Goal: Task Accomplishment & Management: Use online tool/utility

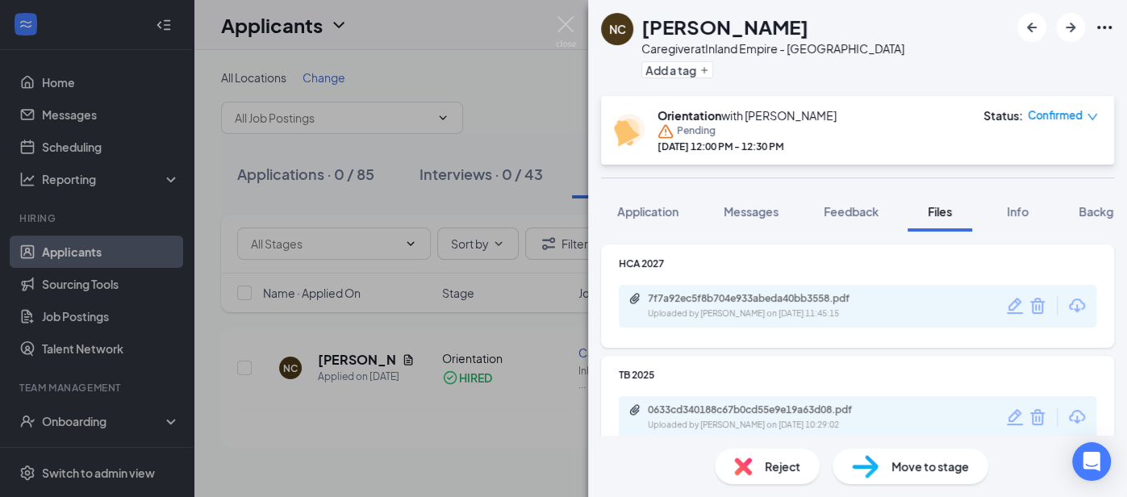
scroll to position [339, 0]
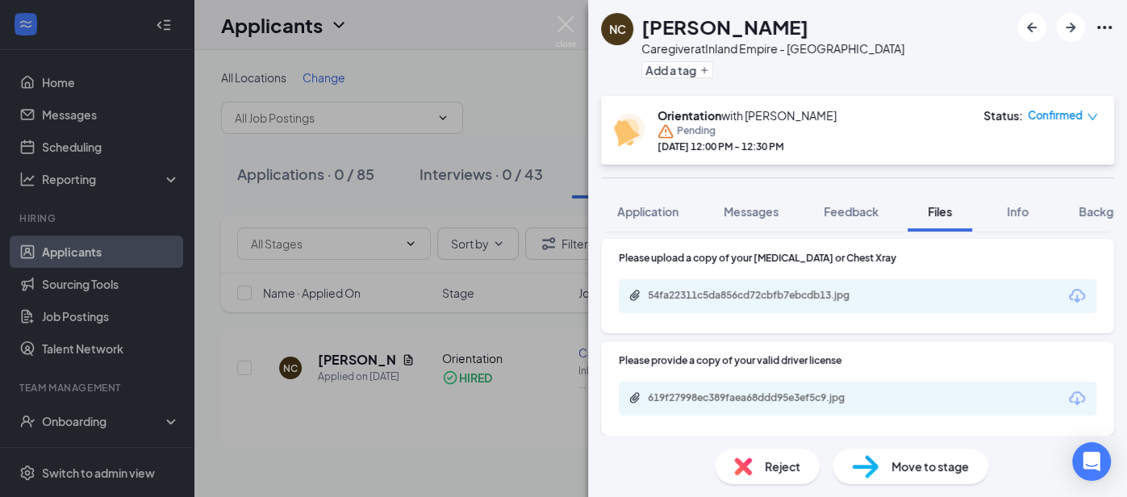
click at [90, 112] on div "NC [PERSON_NAME] Caregiver at Inland [GEOGRAPHIC_DATA] - [GEOGRAPHIC_DATA] Add …" at bounding box center [563, 248] width 1127 height 497
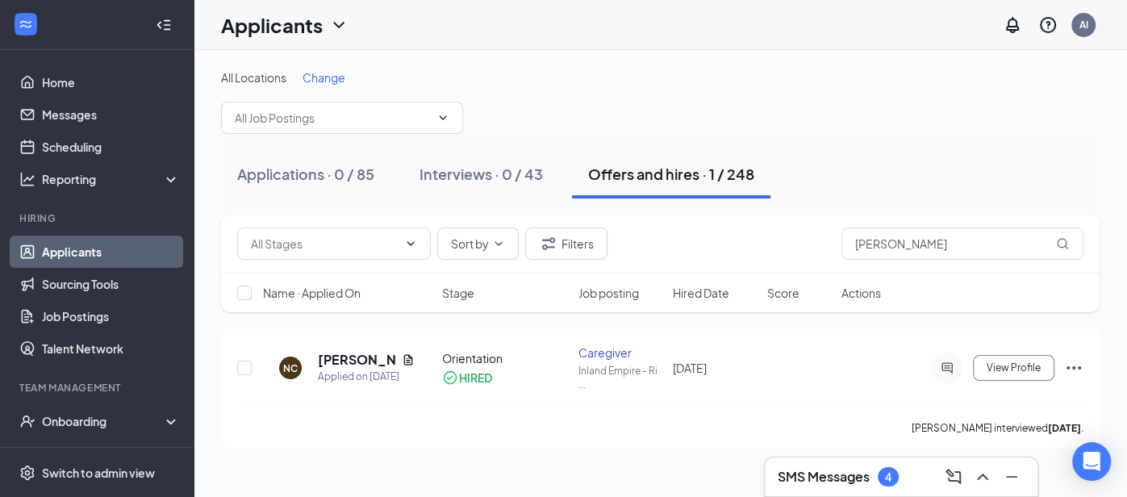
click at [109, 254] on link "Applicants" at bounding box center [111, 251] width 138 height 32
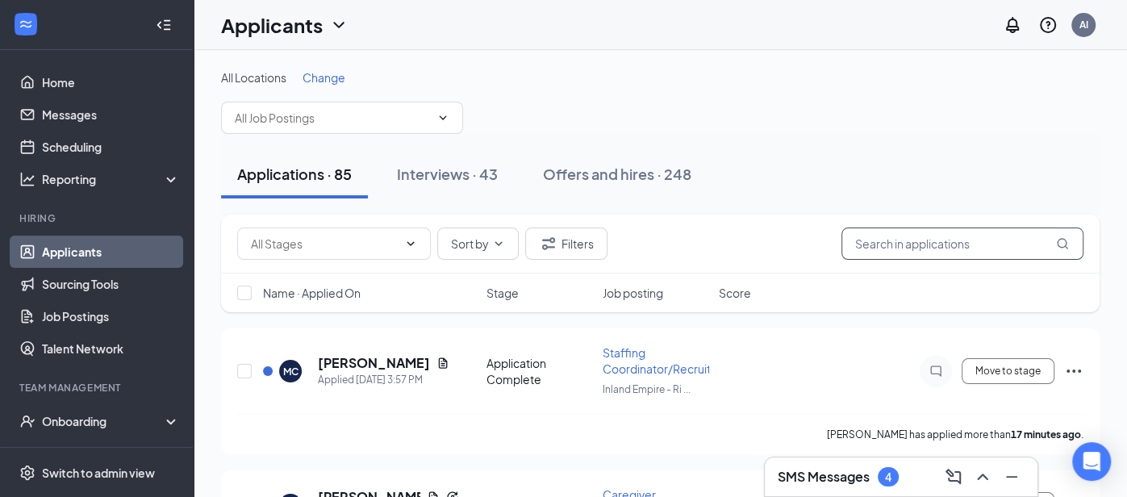
click at [880, 240] on input "text" at bounding box center [962, 243] width 242 height 32
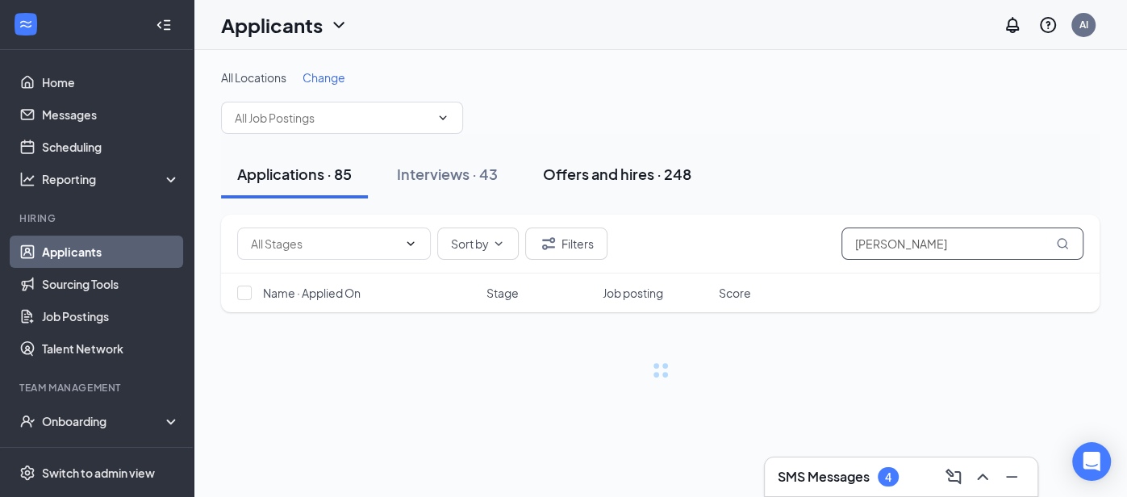
type input "[PERSON_NAME]"
click at [669, 181] on div "Offers and hires · 248" at bounding box center [617, 174] width 148 height 20
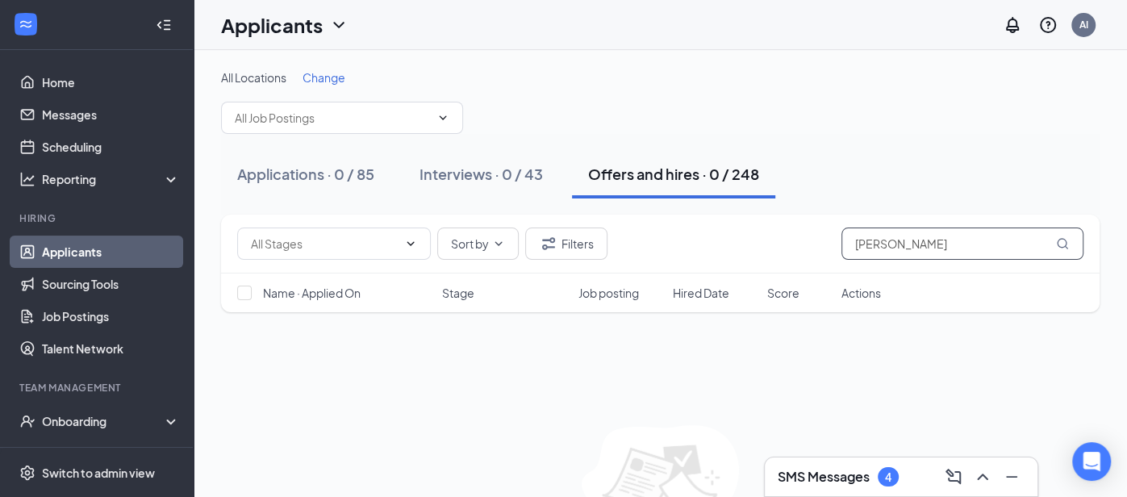
click at [904, 249] on input "[PERSON_NAME]" at bounding box center [962, 243] width 242 height 32
type input "k"
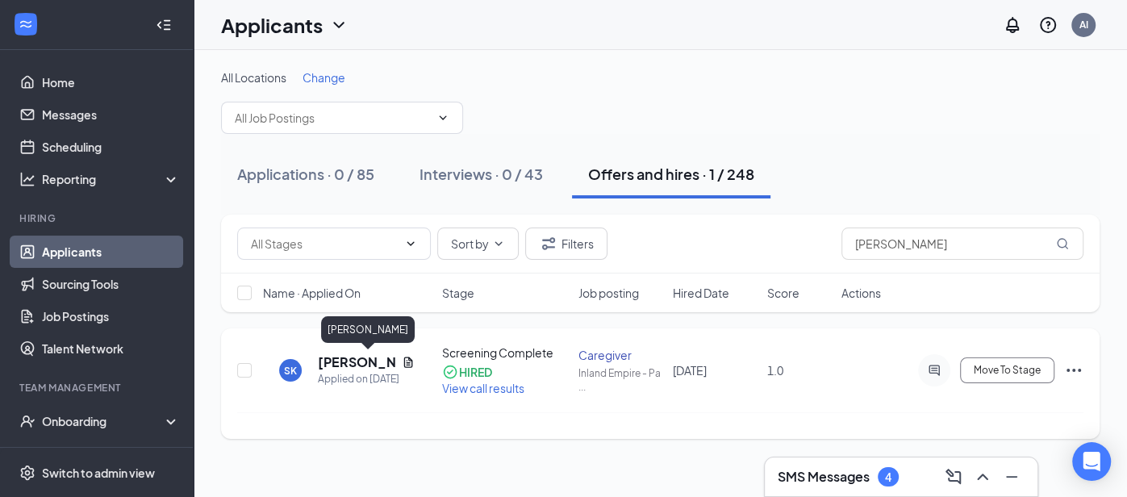
click at [340, 367] on h5 "[PERSON_NAME]" at bounding box center [356, 362] width 77 height 18
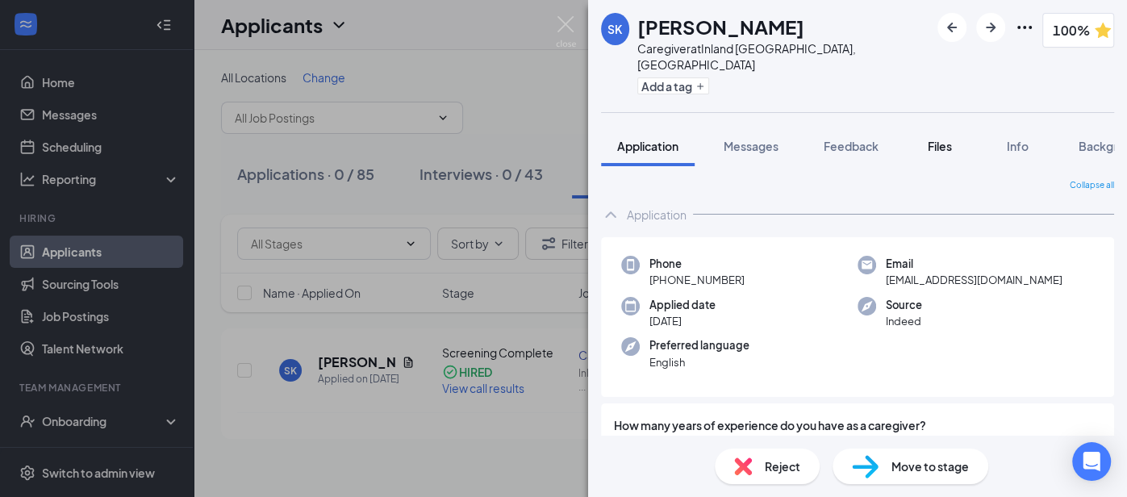
click at [948, 139] on span "Files" at bounding box center [939, 146] width 24 height 15
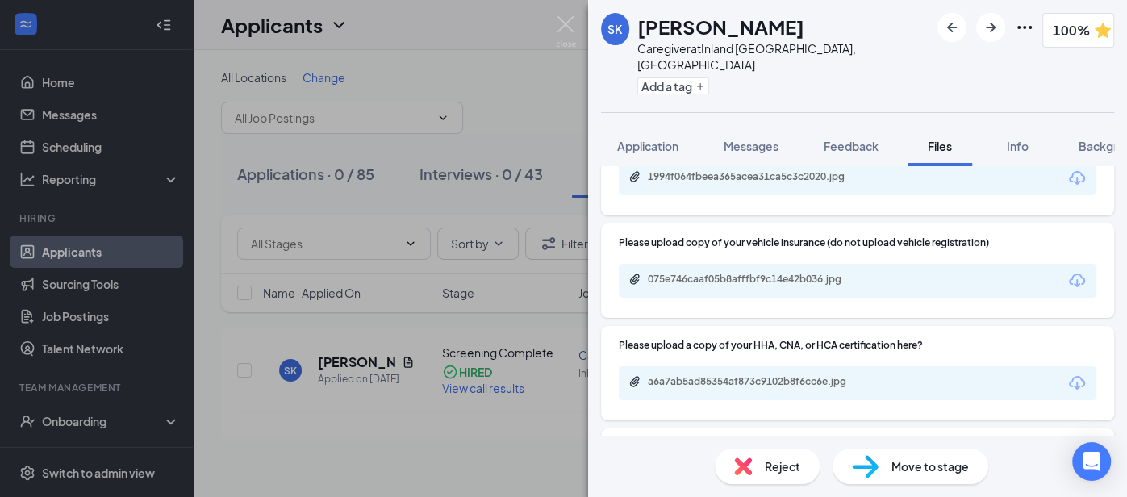
scroll to position [375, 0]
click at [664, 374] on div "a6a7ab5ad85354af873c9102b8f6cc6e.jpg" at bounding box center [761, 380] width 226 height 13
click at [102, 255] on div "SK [PERSON_NAME] Caregiver at Inland [GEOGRAPHIC_DATA], [GEOGRAPHIC_DATA] Add a…" at bounding box center [563, 248] width 1127 height 497
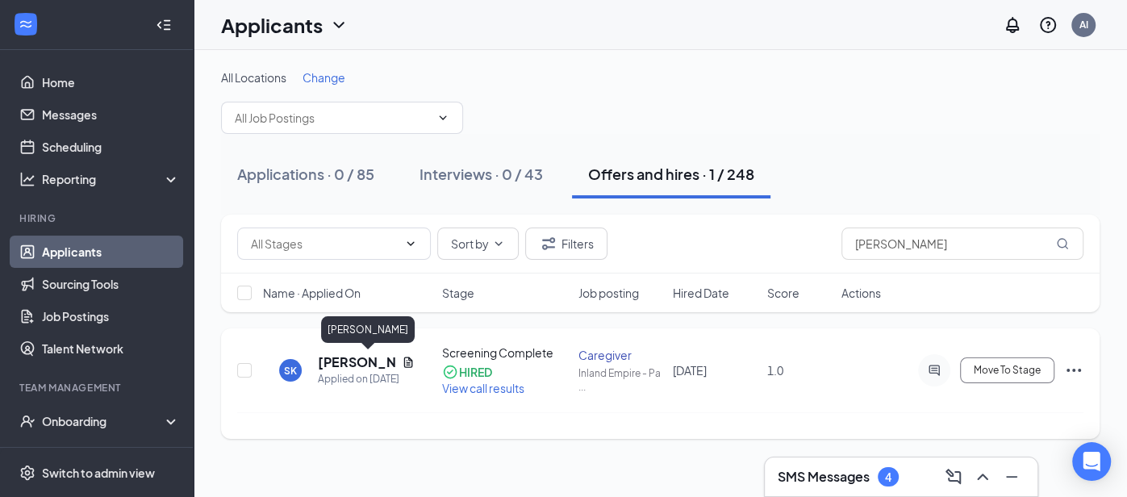
click at [337, 365] on h5 "[PERSON_NAME]" at bounding box center [356, 362] width 77 height 18
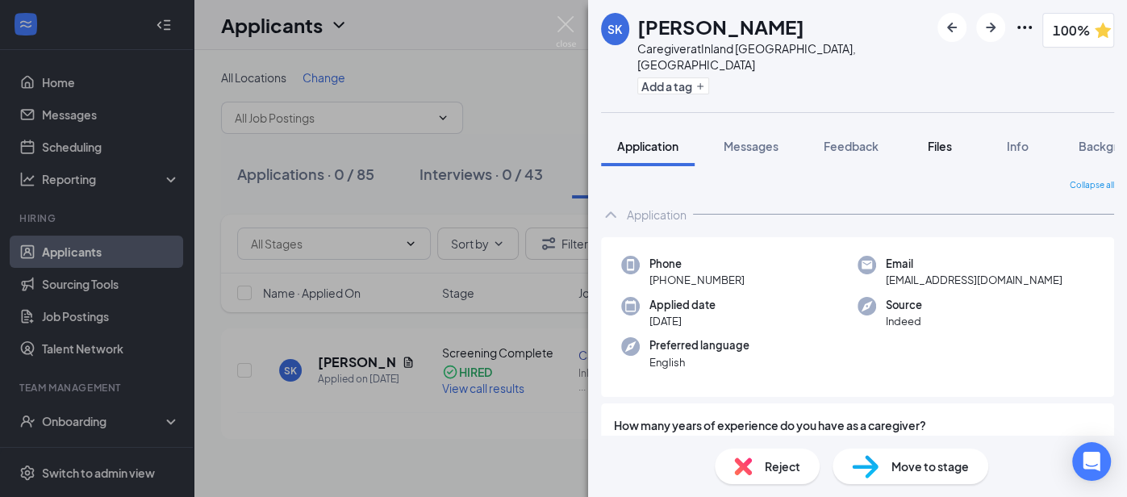
click at [939, 139] on span "Files" at bounding box center [939, 146] width 24 height 15
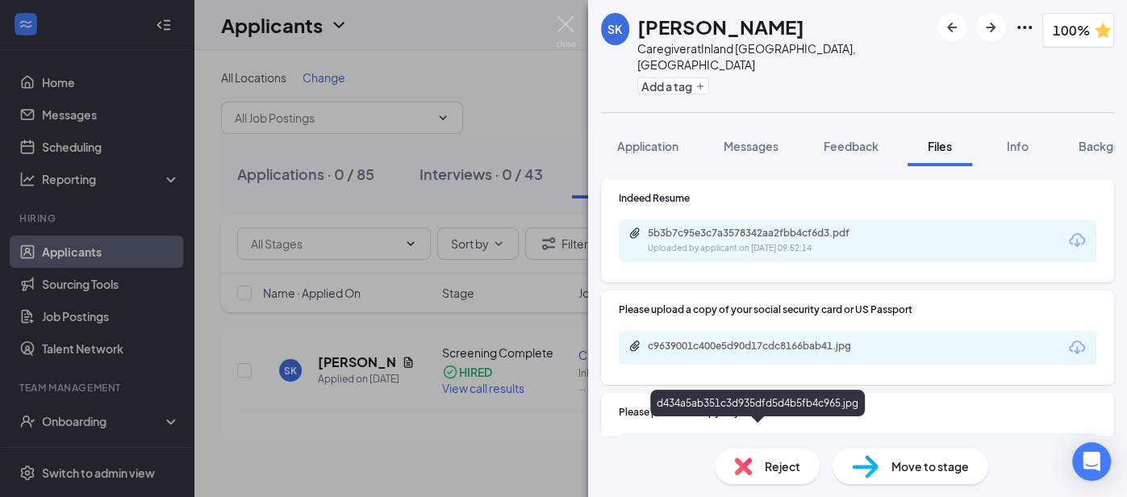
click at [679, 442] on div "d434a5ab351c3d935dfd5d4b5fb4c965.jpg" at bounding box center [761, 448] width 226 height 13
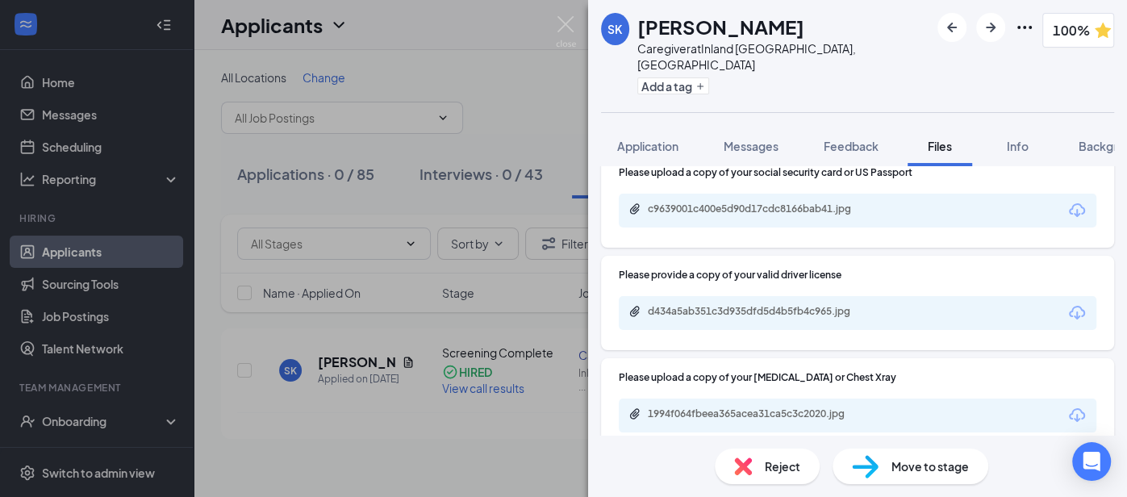
scroll to position [142, 0]
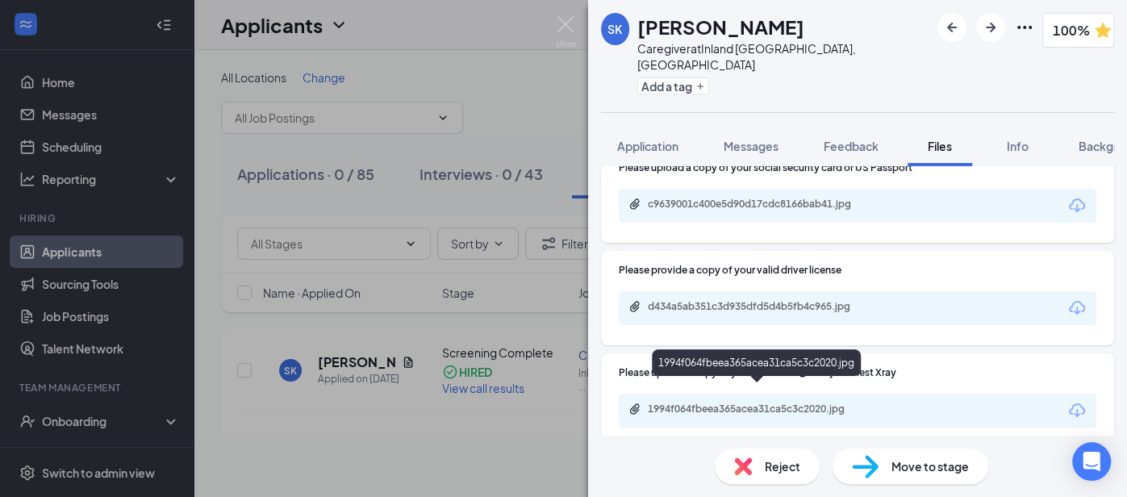
click at [790, 402] on div "1994f064fbeea365acea31ca5c3c2020.jpg" at bounding box center [761, 408] width 226 height 13
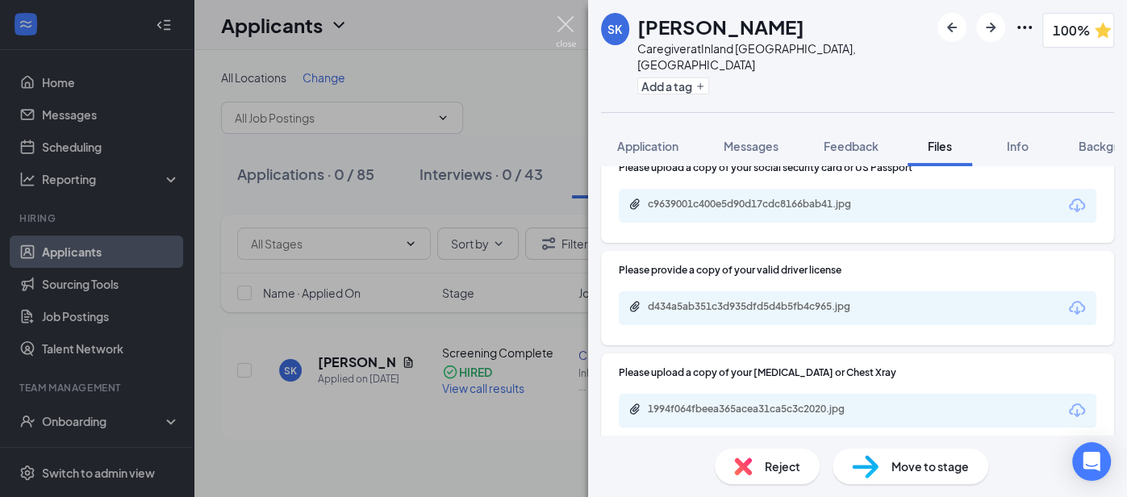
click at [571, 27] on img at bounding box center [566, 31] width 20 height 31
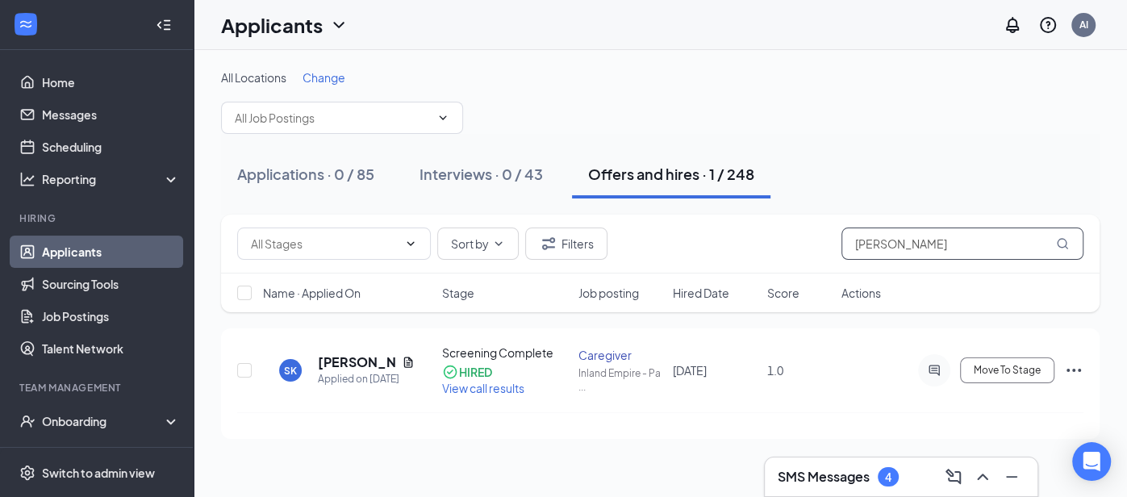
click at [912, 244] on input "[PERSON_NAME]" at bounding box center [962, 243] width 242 height 32
type input "s"
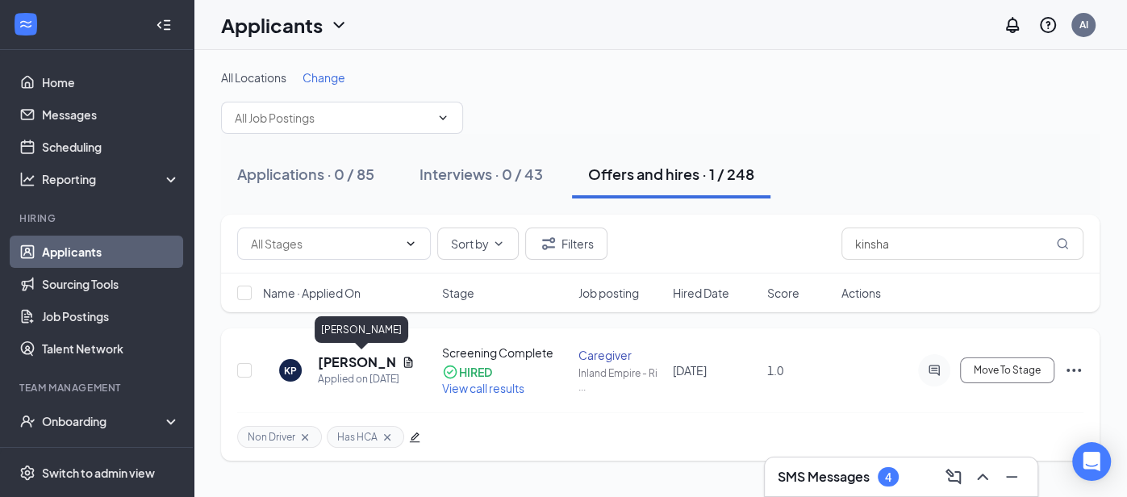
click at [351, 361] on h5 "[PERSON_NAME]" at bounding box center [356, 362] width 77 height 18
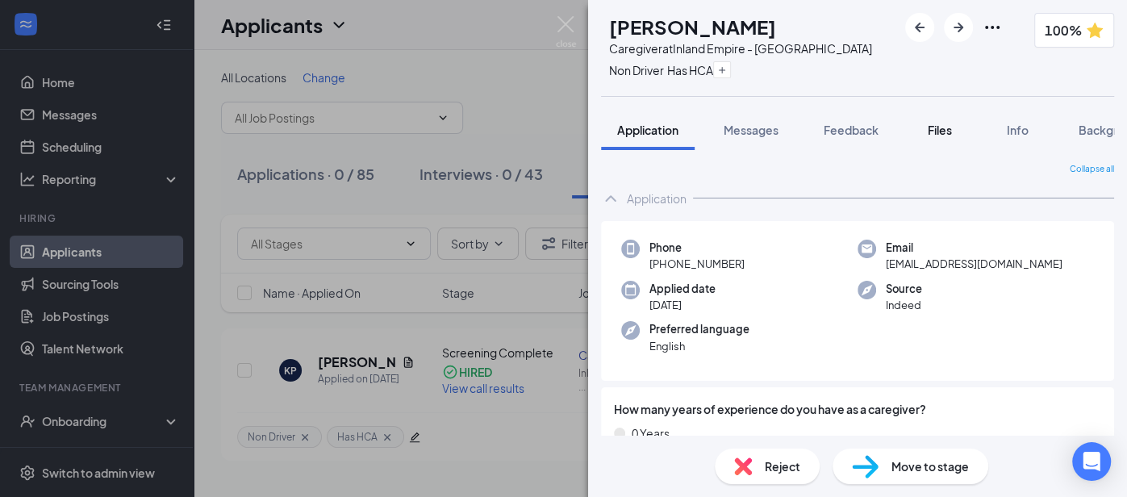
click at [941, 133] on span "Files" at bounding box center [939, 130] width 24 height 15
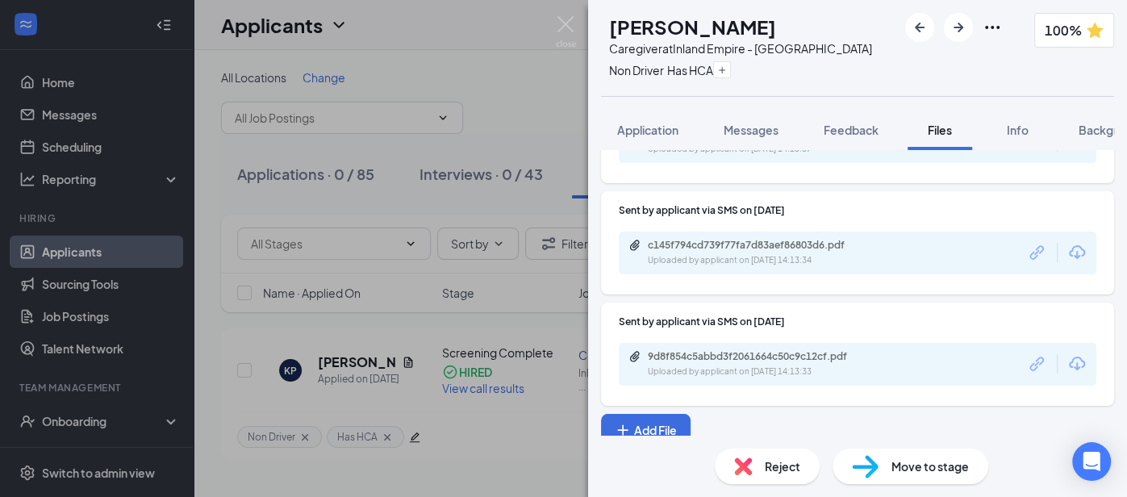
scroll to position [313, 0]
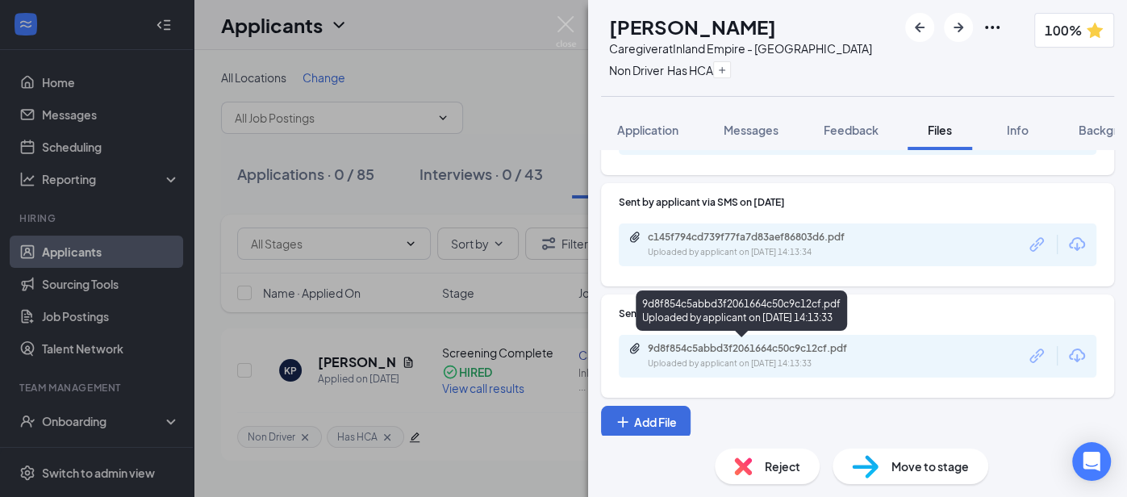
click at [669, 349] on div "9d8f854c5abbd3f2061664c50c9c12cf.pdf" at bounding box center [761, 348] width 226 height 13
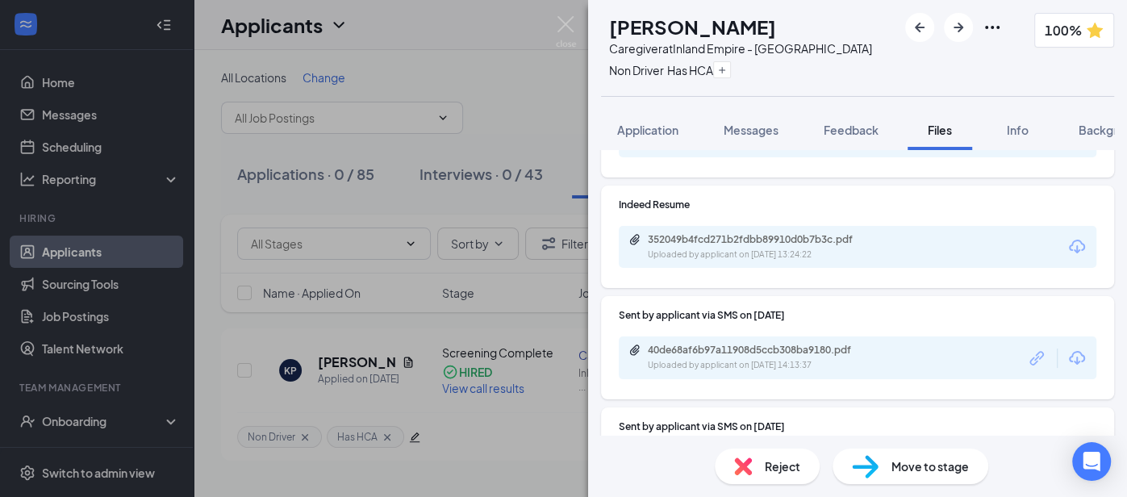
scroll to position [96, 0]
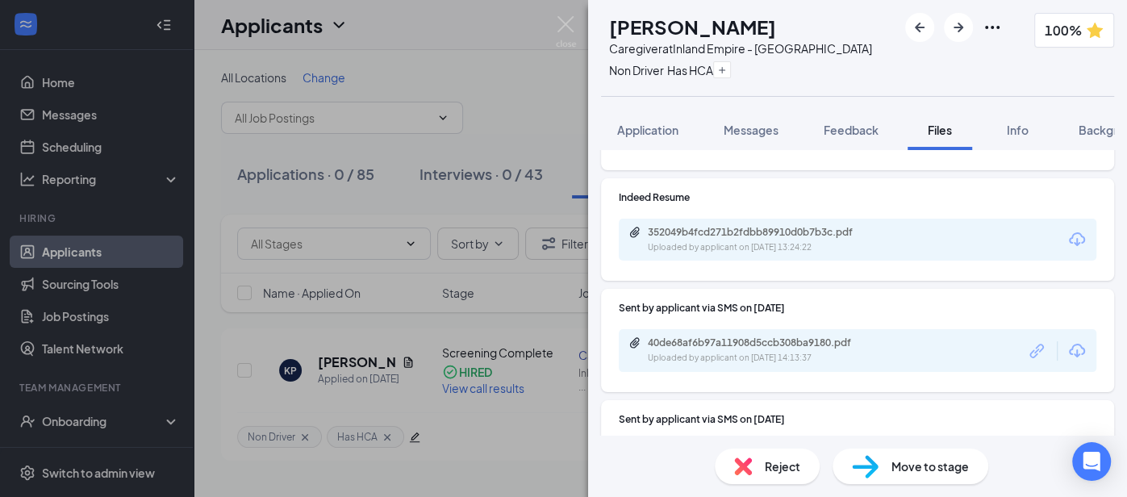
click at [589, 26] on div "KP [PERSON_NAME] Caregiver at Inland [GEOGRAPHIC_DATA] - Riverside Non Driver H…" at bounding box center [857, 48] width 539 height 96
click at [575, 26] on img at bounding box center [566, 31] width 20 height 31
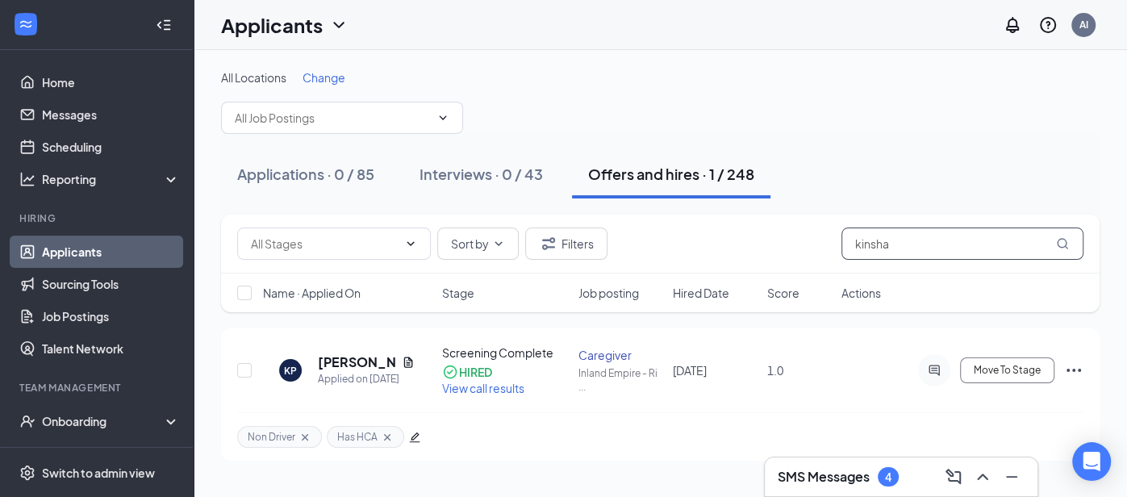
click at [919, 244] on input "kinsha" at bounding box center [962, 243] width 242 height 32
type input "k"
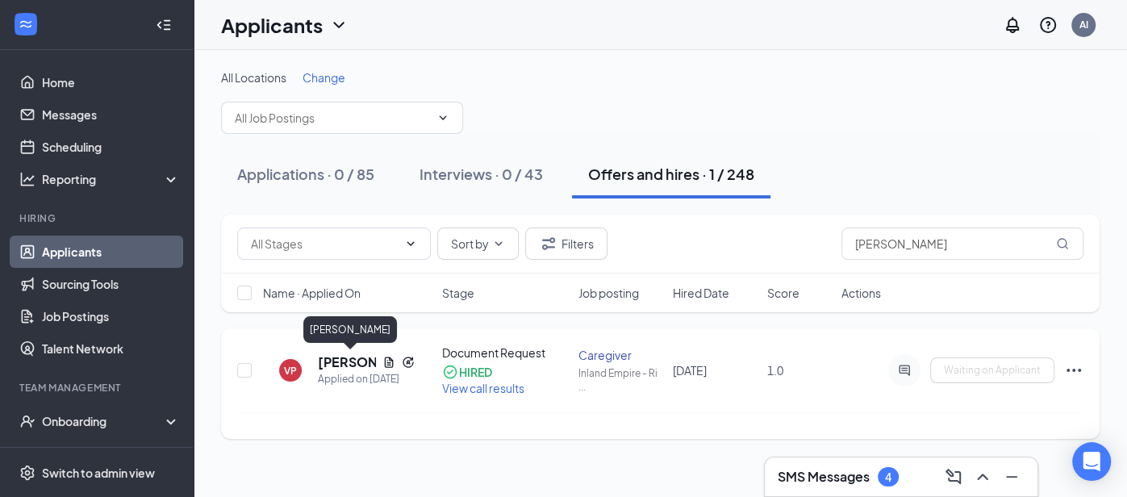
click at [323, 365] on h5 "[PERSON_NAME]" at bounding box center [347, 362] width 58 height 18
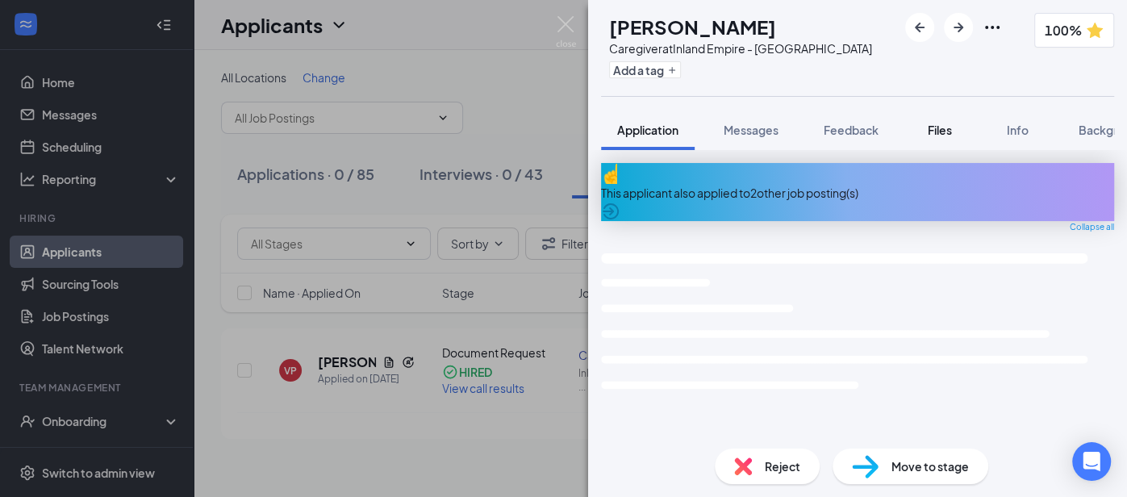
click at [933, 126] on span "Files" at bounding box center [939, 130] width 24 height 15
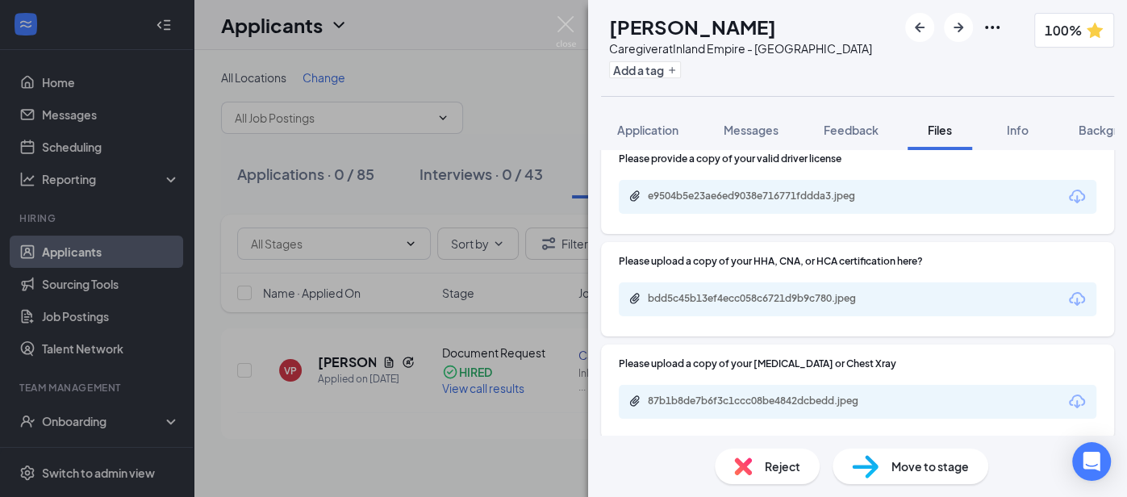
scroll to position [349, 0]
click at [648, 395] on div "87b1b8de7b6f3c1ccc08be4842dcbedd.jpeg" at bounding box center [761, 399] width 226 height 13
click at [570, 23] on img at bounding box center [566, 31] width 20 height 31
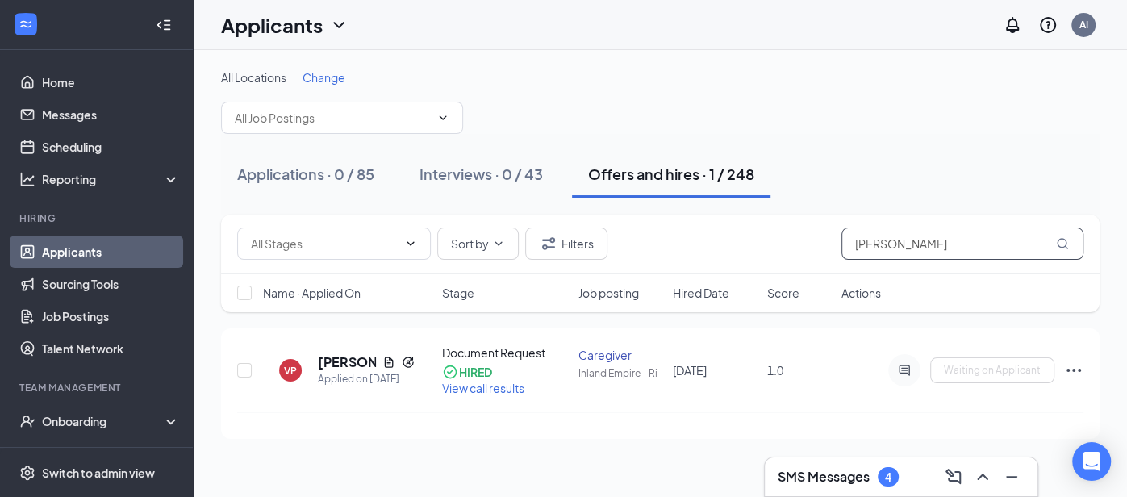
click at [933, 245] on input "[PERSON_NAME]" at bounding box center [962, 243] width 242 height 32
type input "v"
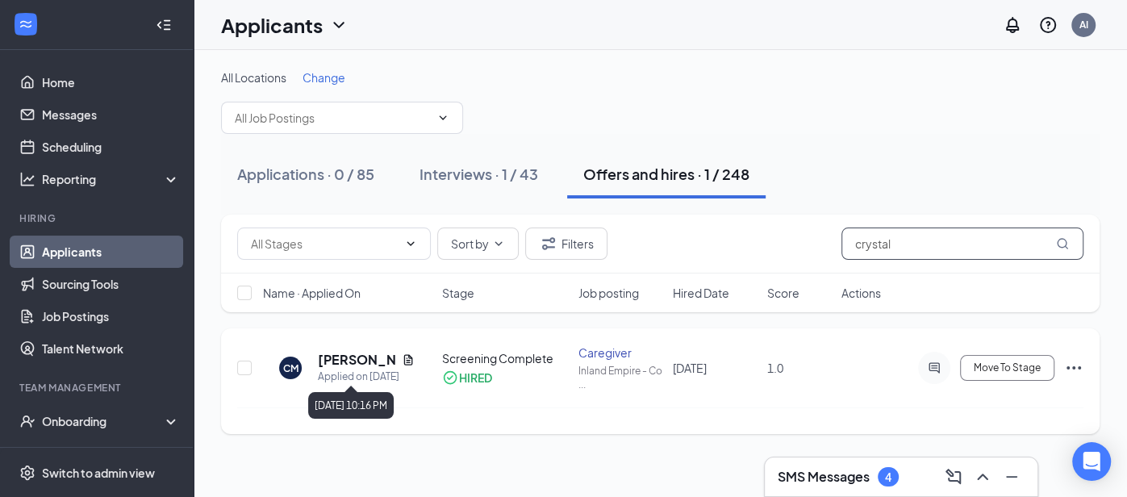
type input "crystal"
click at [350, 362] on h5 "[PERSON_NAME]" at bounding box center [356, 360] width 77 height 18
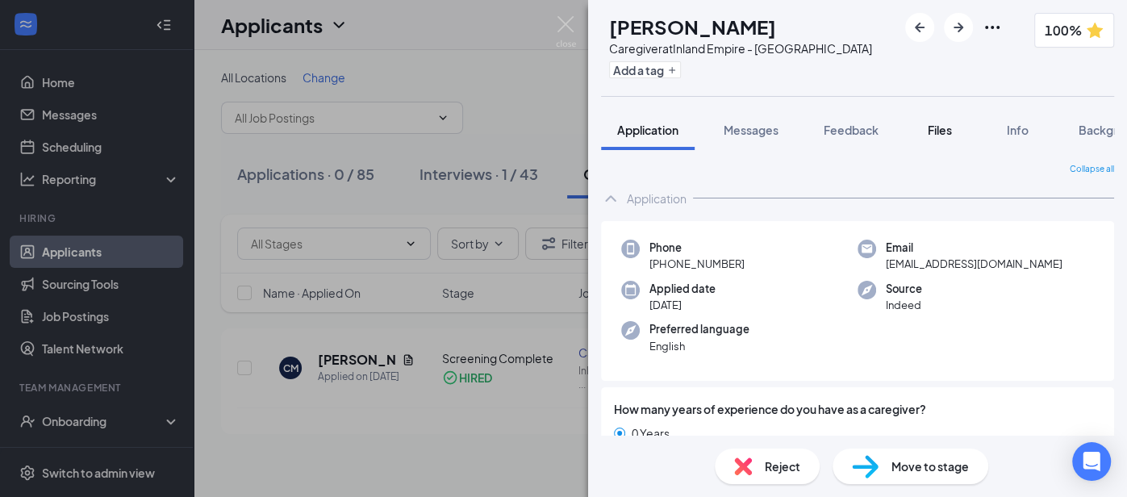
click at [933, 129] on span "Files" at bounding box center [939, 130] width 24 height 15
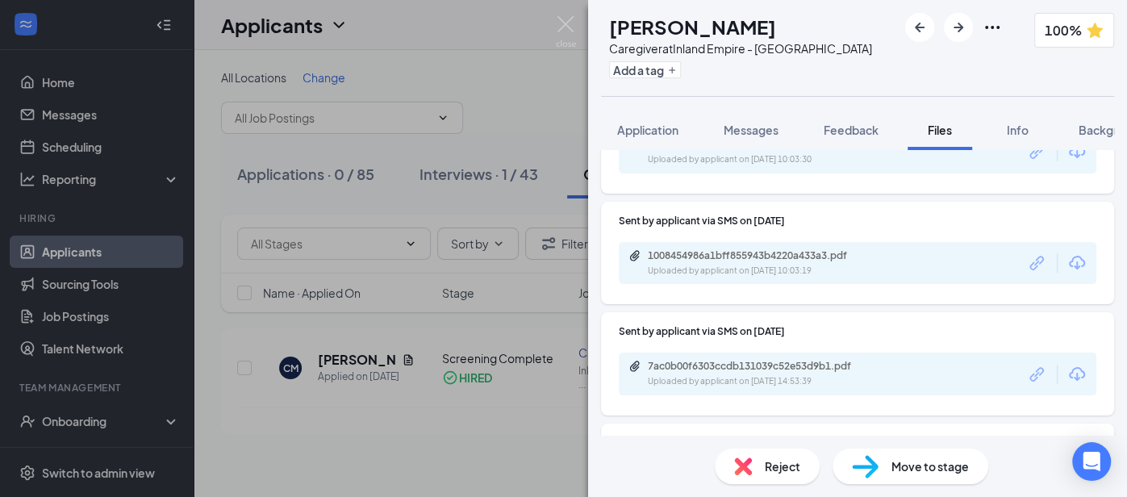
scroll to position [518, 0]
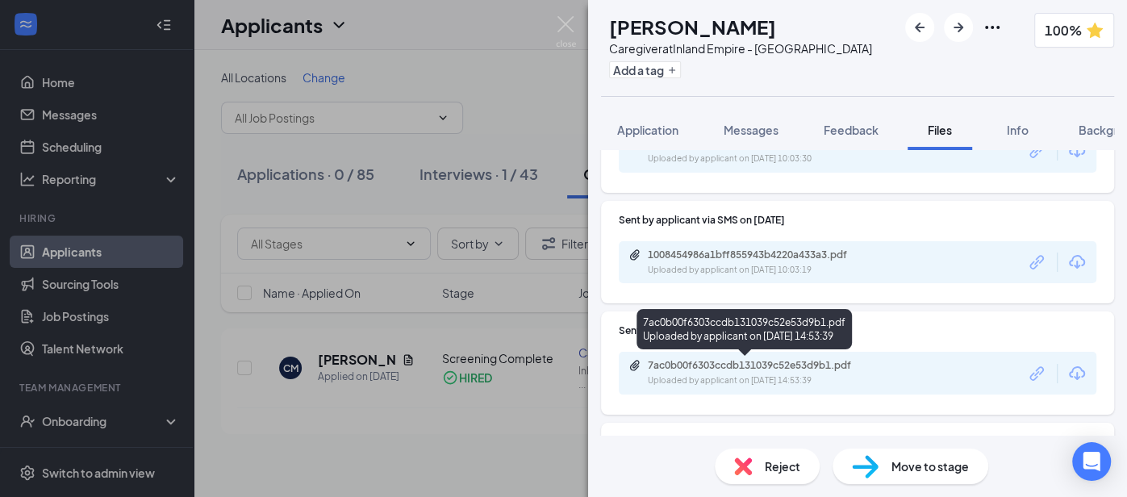
click at [724, 374] on div "Uploaded by applicant on [DATE] 14:53:39" at bounding box center [769, 380] width 242 height 13
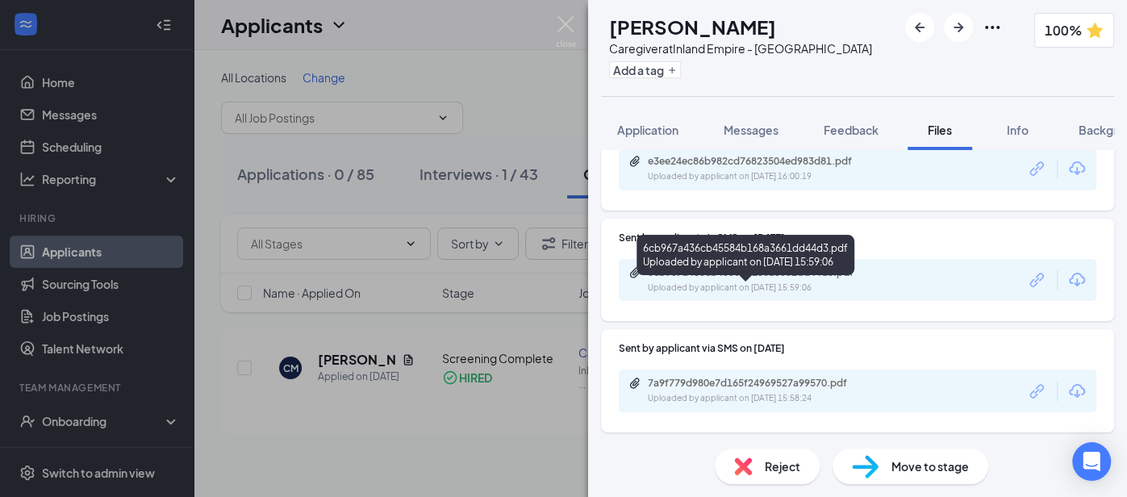
scroll to position [868, 0]
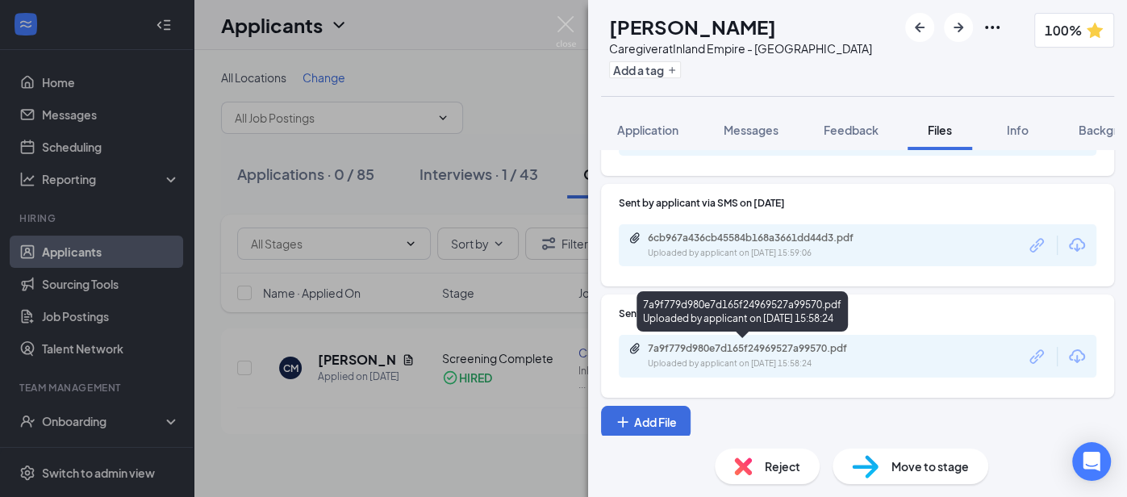
click at [744, 349] on div "7a9f779d980e7d165f24969527a99570.pdf" at bounding box center [761, 348] width 226 height 13
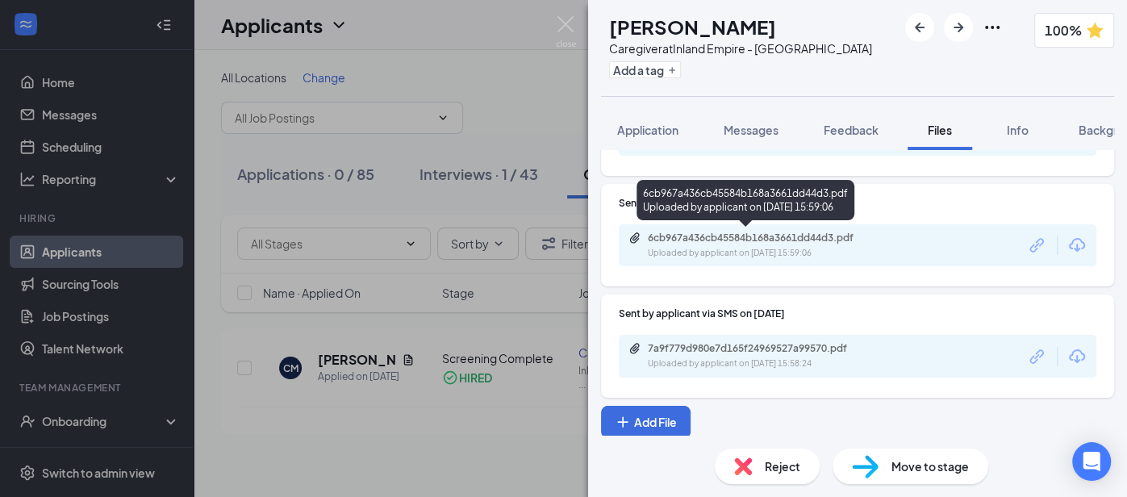
click at [684, 248] on div "Uploaded by applicant on [DATE] 15:59:06" at bounding box center [769, 253] width 242 height 13
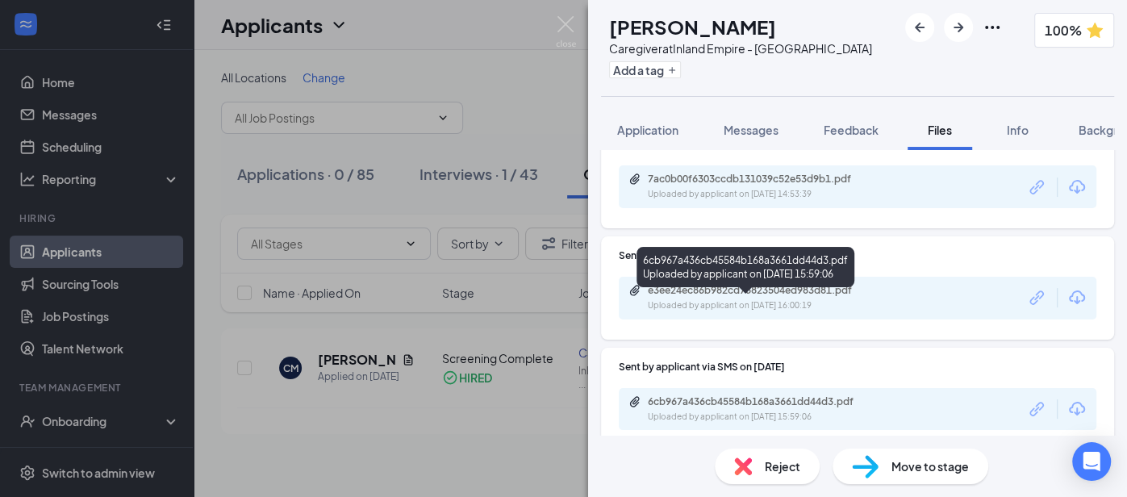
scroll to position [702, 0]
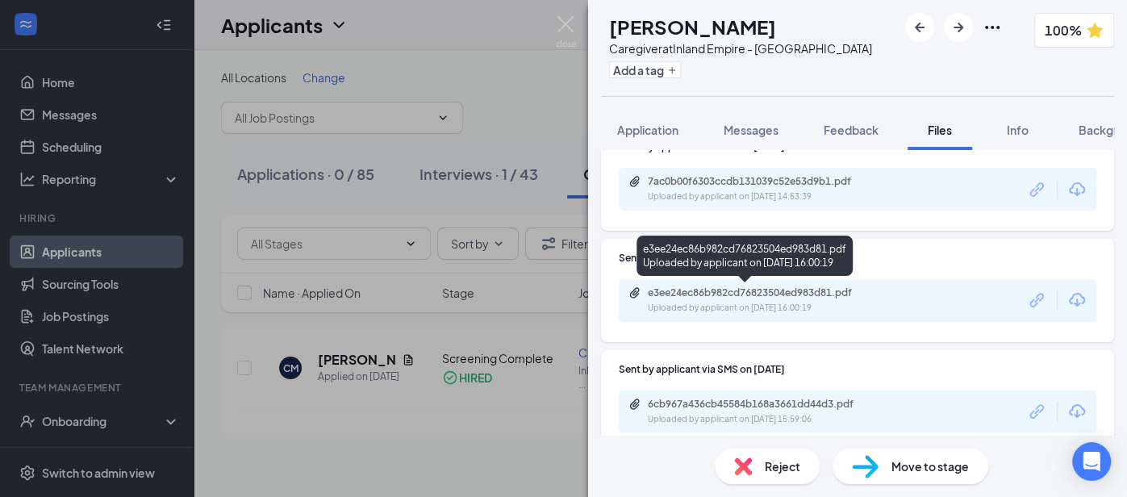
click at [702, 294] on div "e3ee24ec86b982cd76823504ed983d81.pdf" at bounding box center [761, 292] width 226 height 13
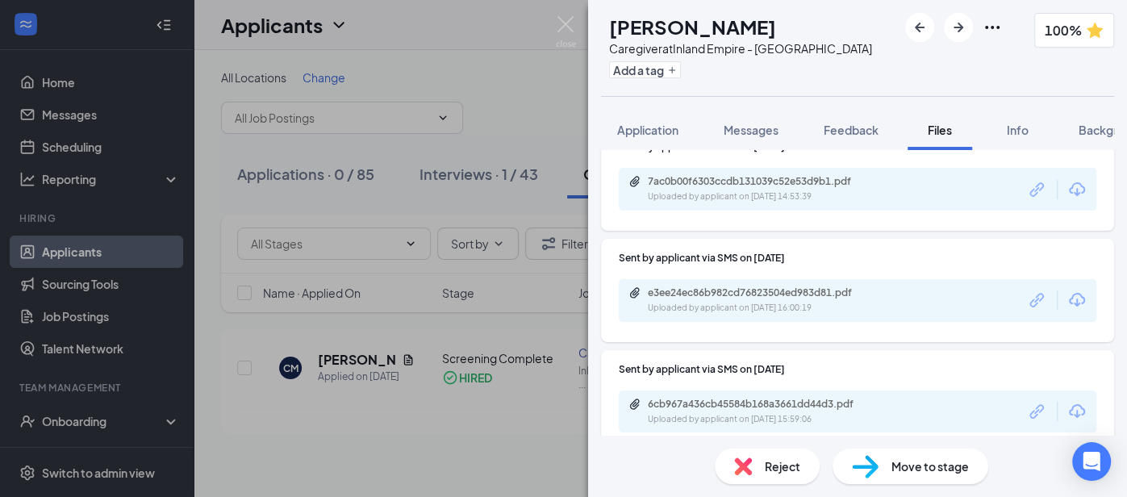
drag, startPoint x: 787, startPoint y: 26, endPoint x: 637, endPoint y: 23, distance: 150.0
click at [637, 23] on div "CM [PERSON_NAME] Caregiver at Inland Empire - [GEOGRAPHIC_DATA] Add a tag" at bounding box center [736, 48] width 271 height 70
copy h1 "[PERSON_NAME]"
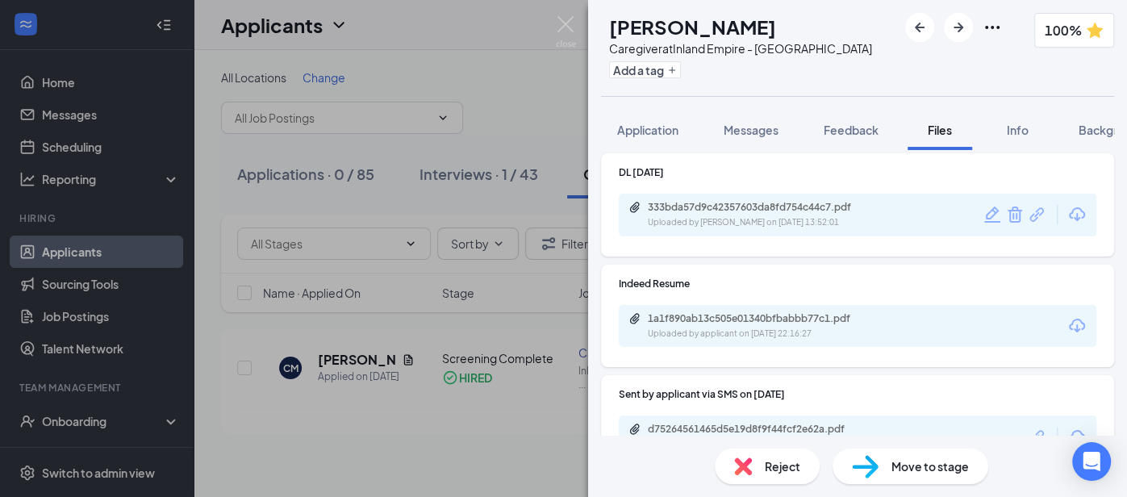
scroll to position [0, 0]
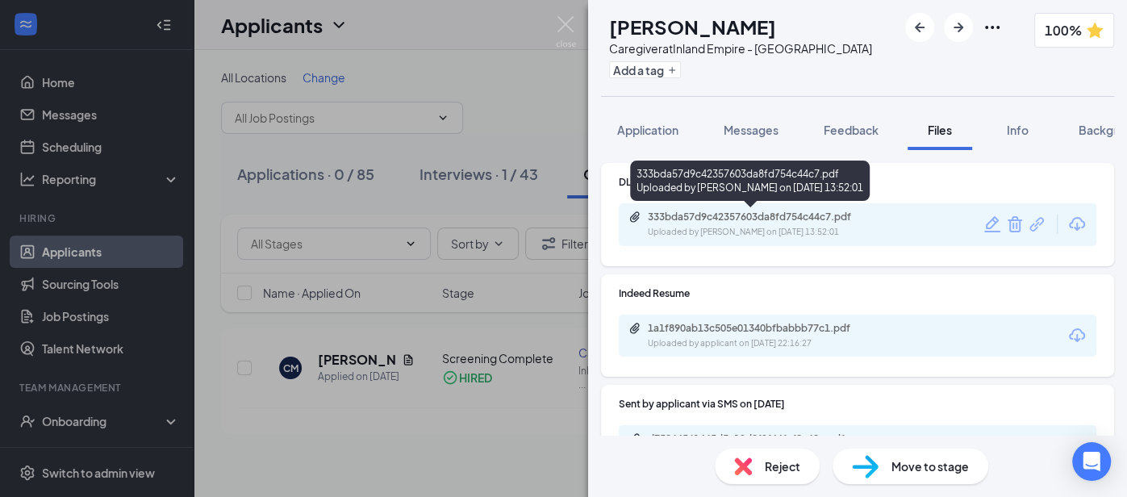
click at [697, 218] on div "333bda57d9c42357603da8fd754c44c7.pdf" at bounding box center [761, 216] width 226 height 13
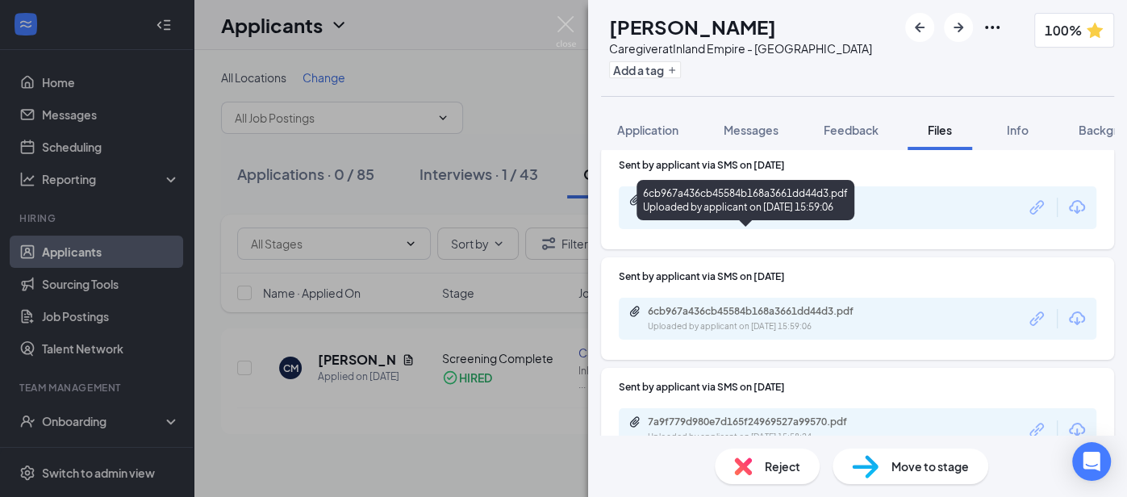
scroll to position [780, 0]
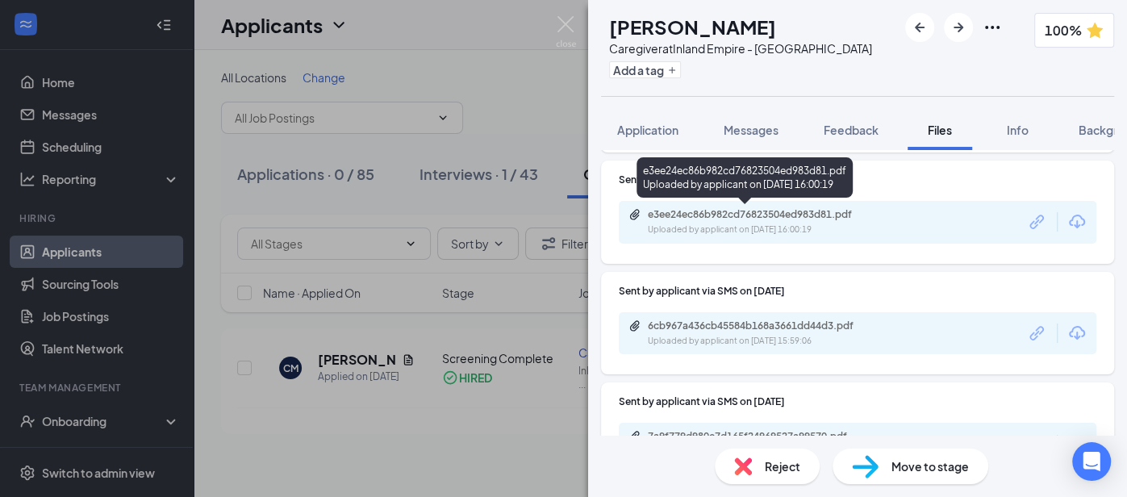
click at [709, 227] on div "Uploaded by applicant on [DATE] 16:00:19" at bounding box center [769, 229] width 242 height 13
click at [768, 225] on div "Uploaded by applicant on [DATE] 16:00:19" at bounding box center [769, 229] width 242 height 13
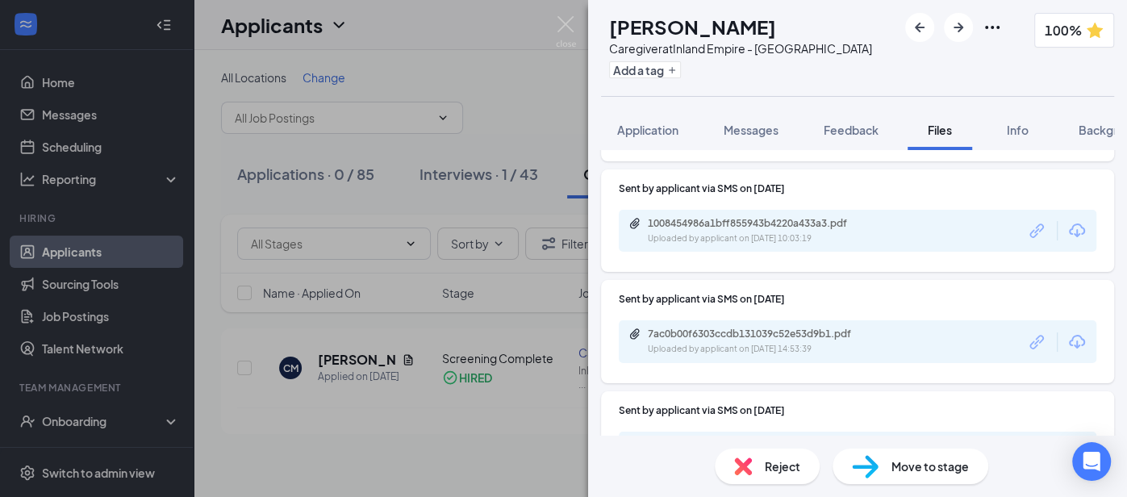
scroll to position [548, 0]
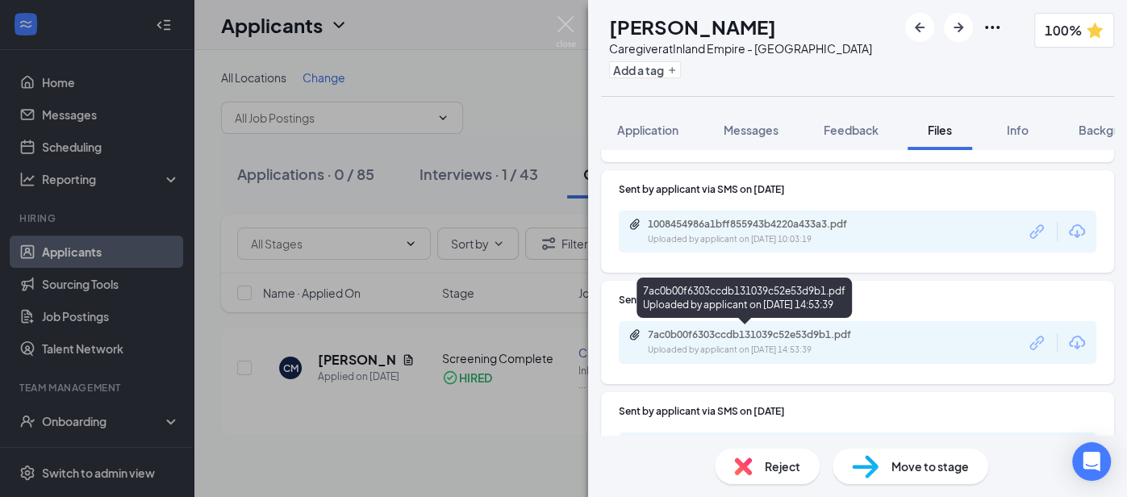
click at [710, 329] on div "7ac0b00f6303ccdb131039c52e53d9b1.pdf" at bounding box center [761, 334] width 226 height 13
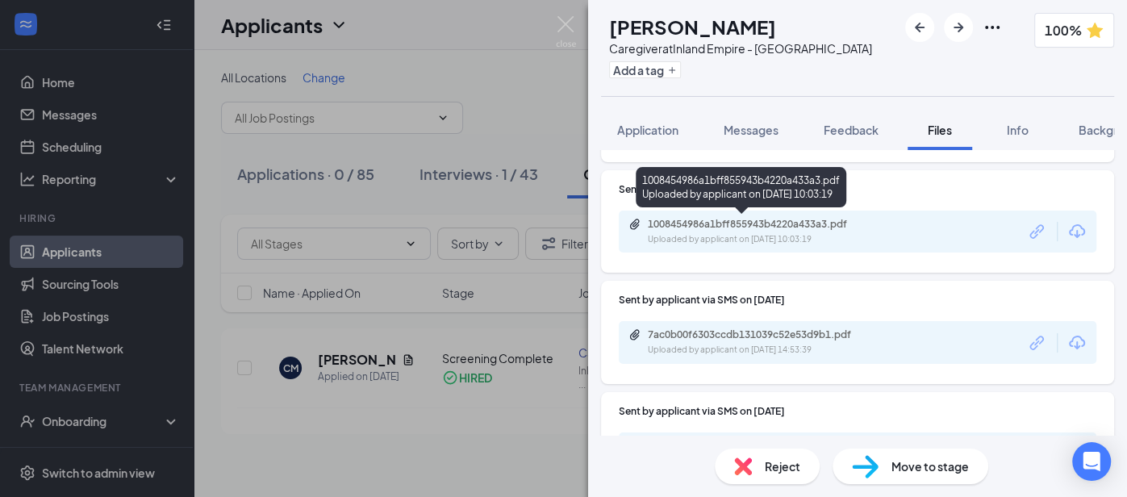
click at [669, 219] on div "1008454986a1bff855943b4220a433a3.pdf" at bounding box center [761, 224] width 226 height 13
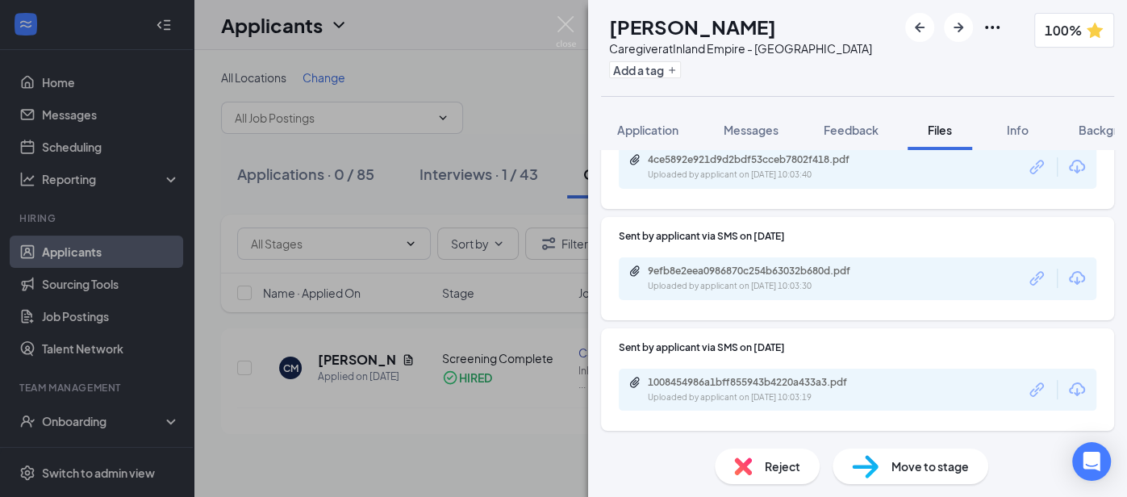
scroll to position [377, 0]
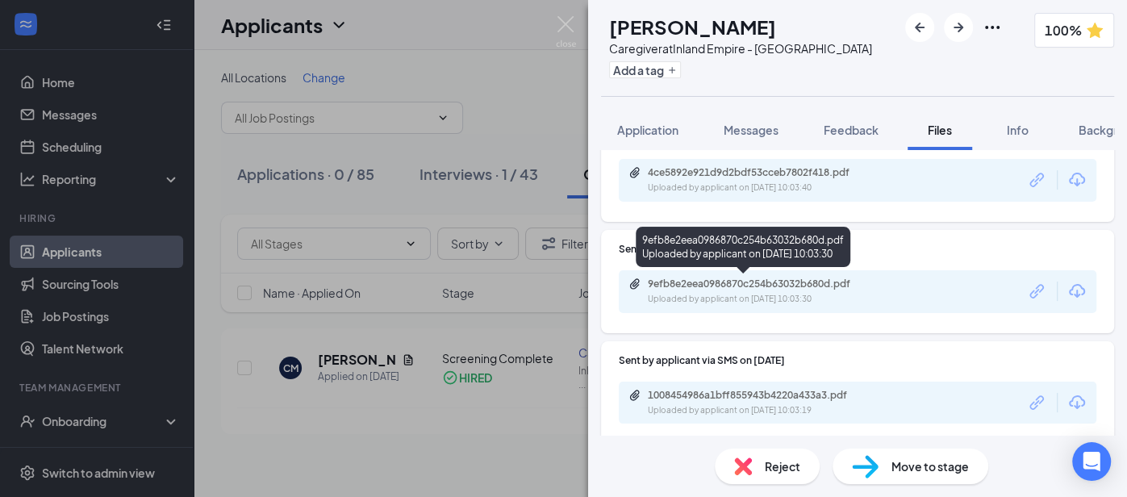
click at [654, 282] on div "9efb8e2eea0986870c254b63032b680d.pdf" at bounding box center [761, 283] width 226 height 13
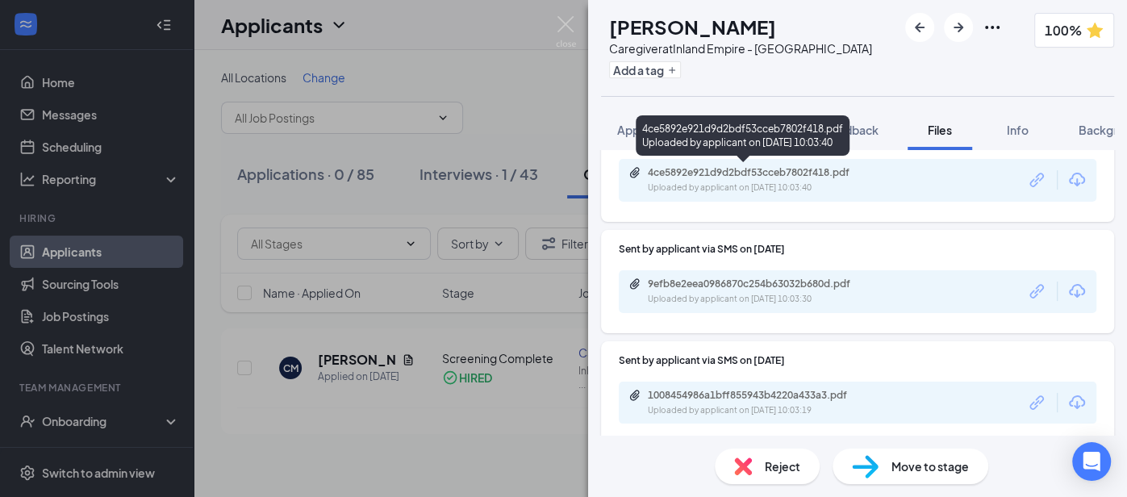
click at [739, 169] on div "4ce5892e921d9d2bdf53cceb7802f418.pdf" at bounding box center [761, 172] width 226 height 13
